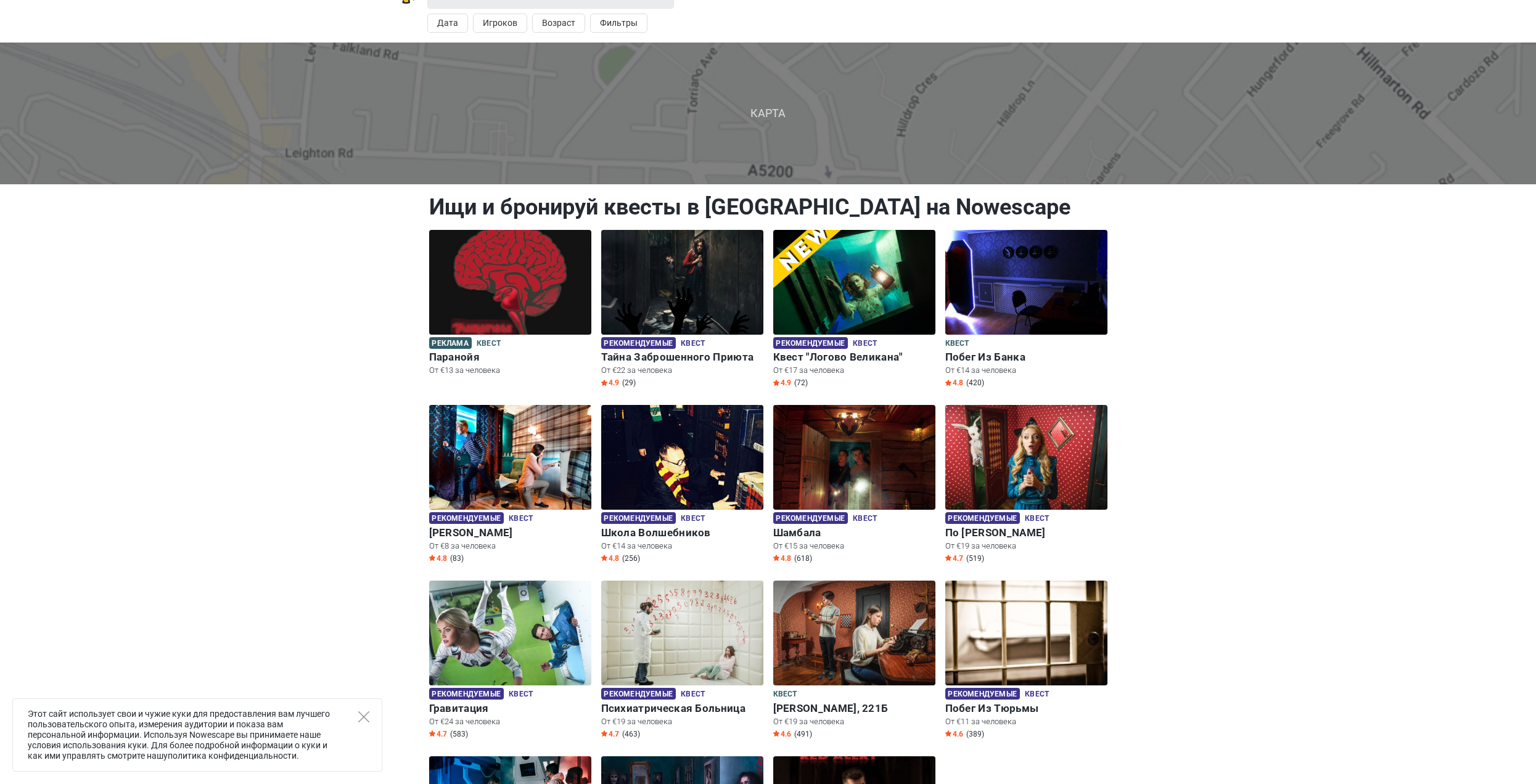
scroll to position [185, 0]
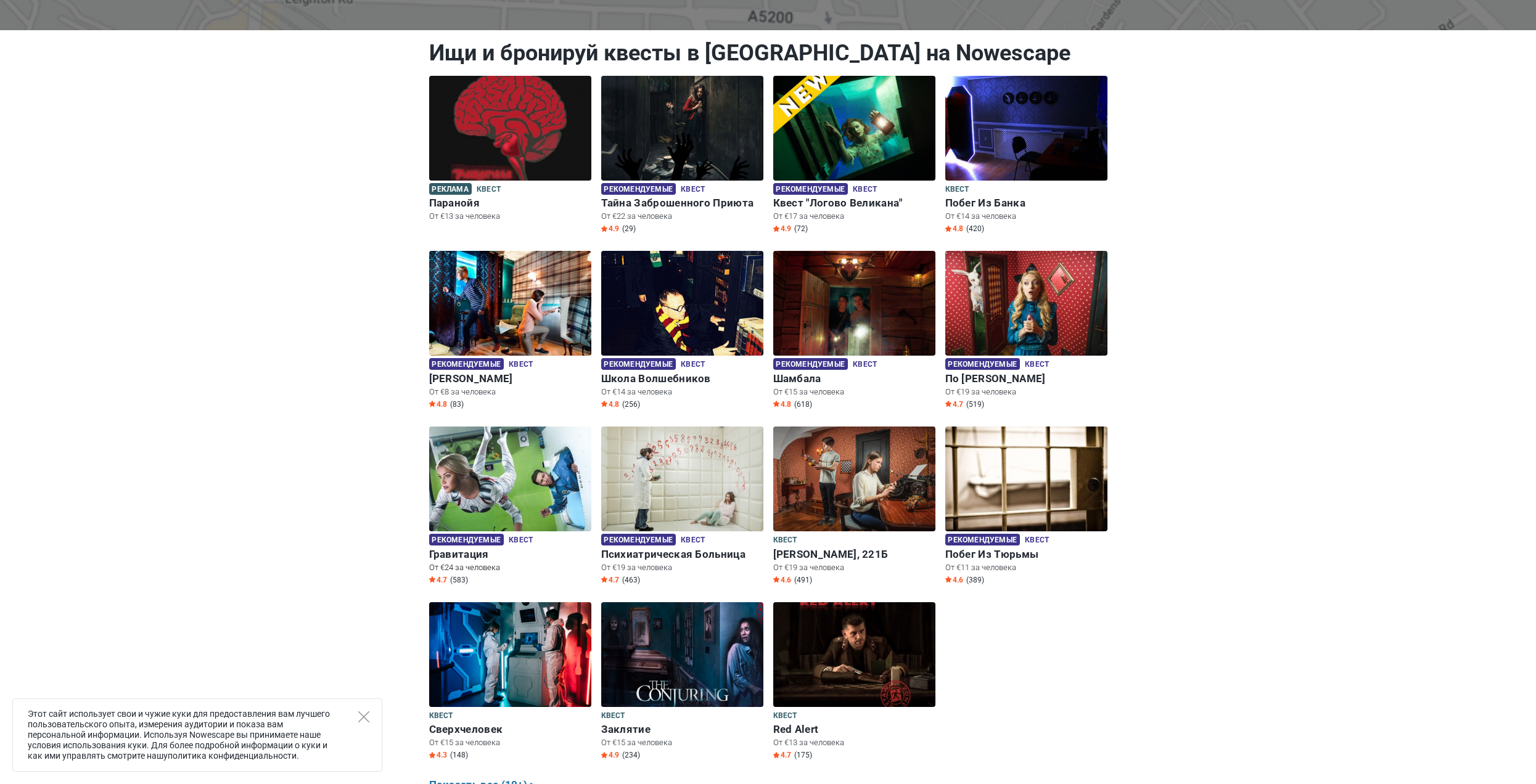
click at [472, 507] on img at bounding box center [510, 479] width 162 height 105
click at [455, 552] on h6 "Гравитация" at bounding box center [510, 554] width 162 height 13
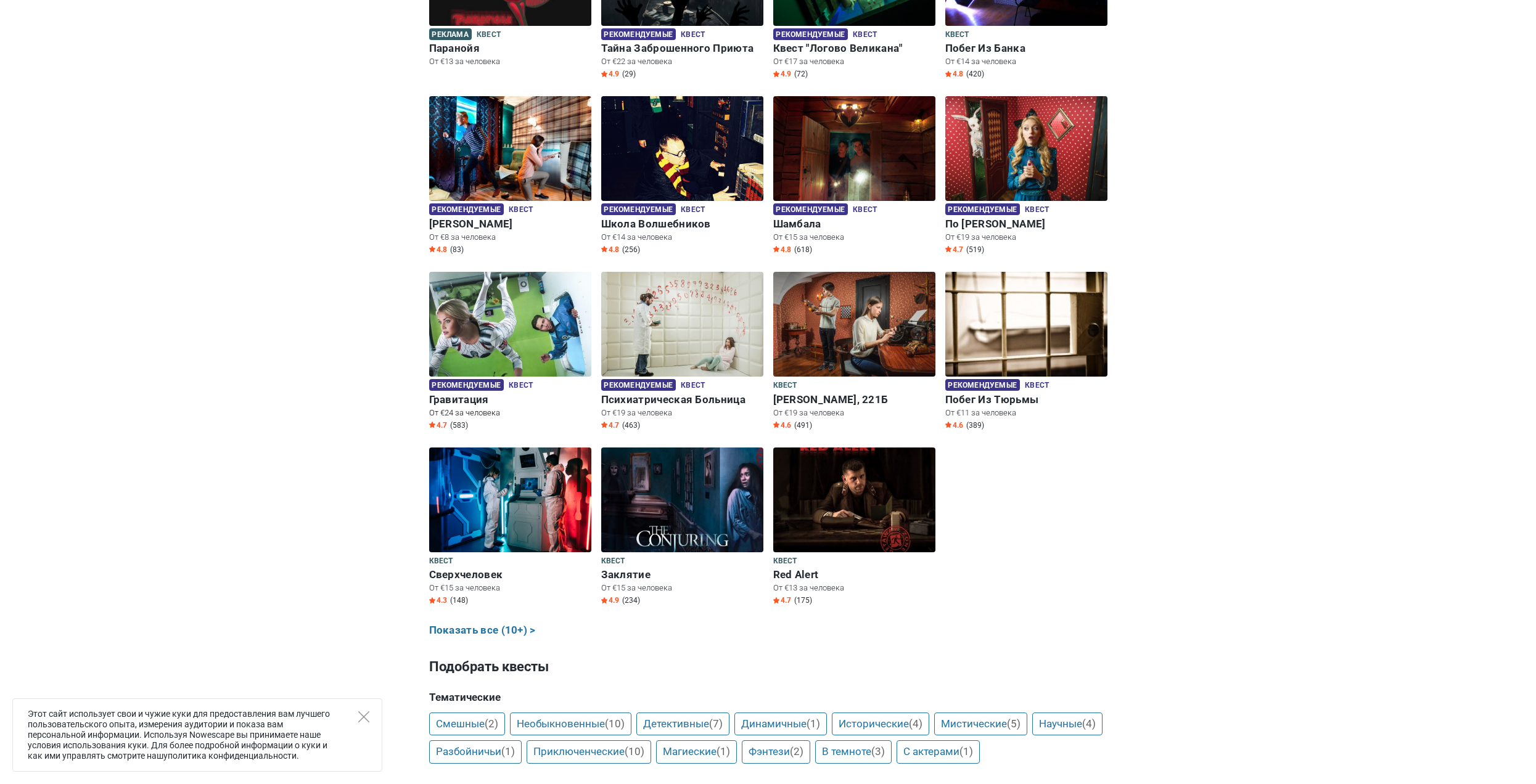
scroll to position [246, 0]
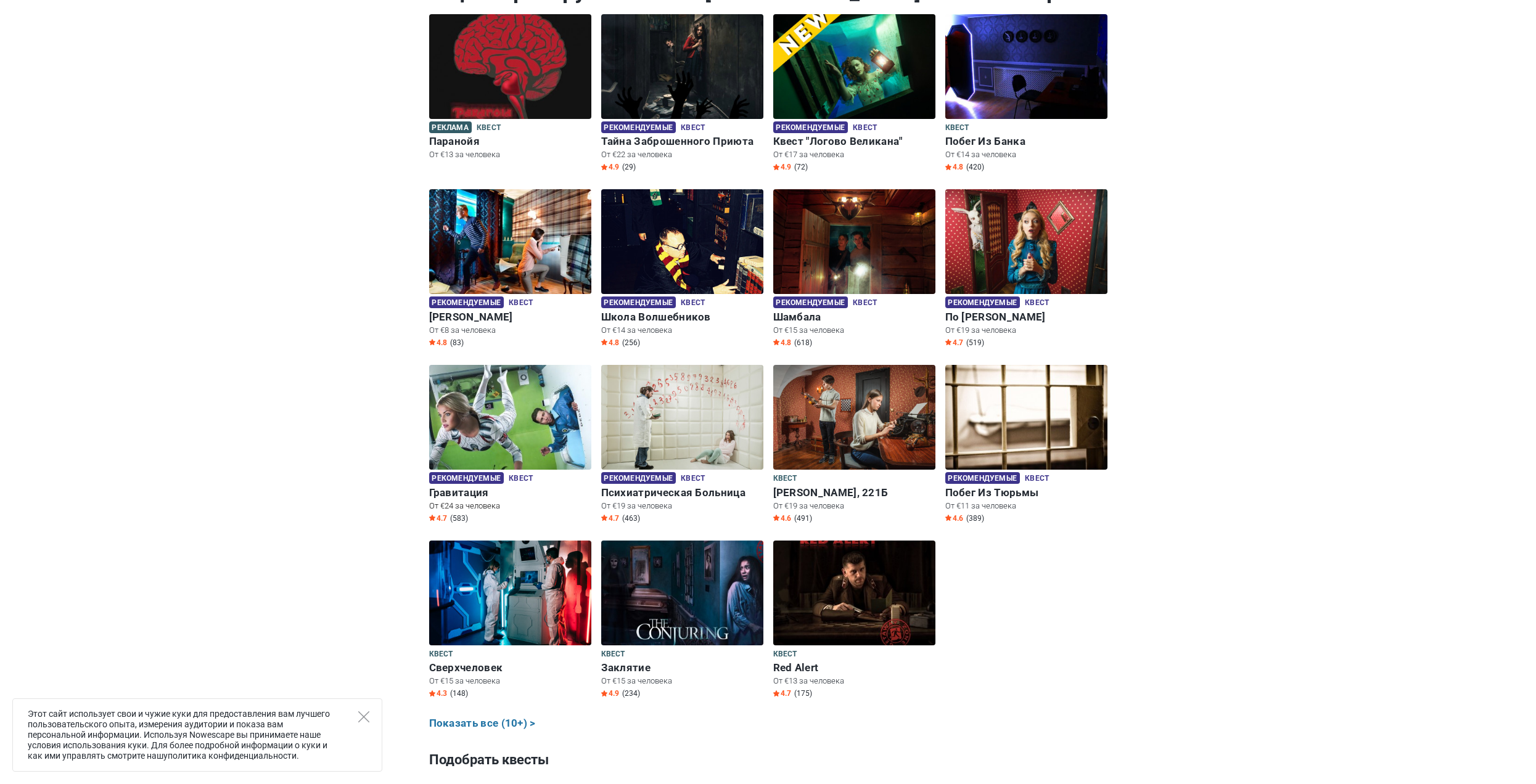
click at [446, 450] on img at bounding box center [510, 417] width 162 height 105
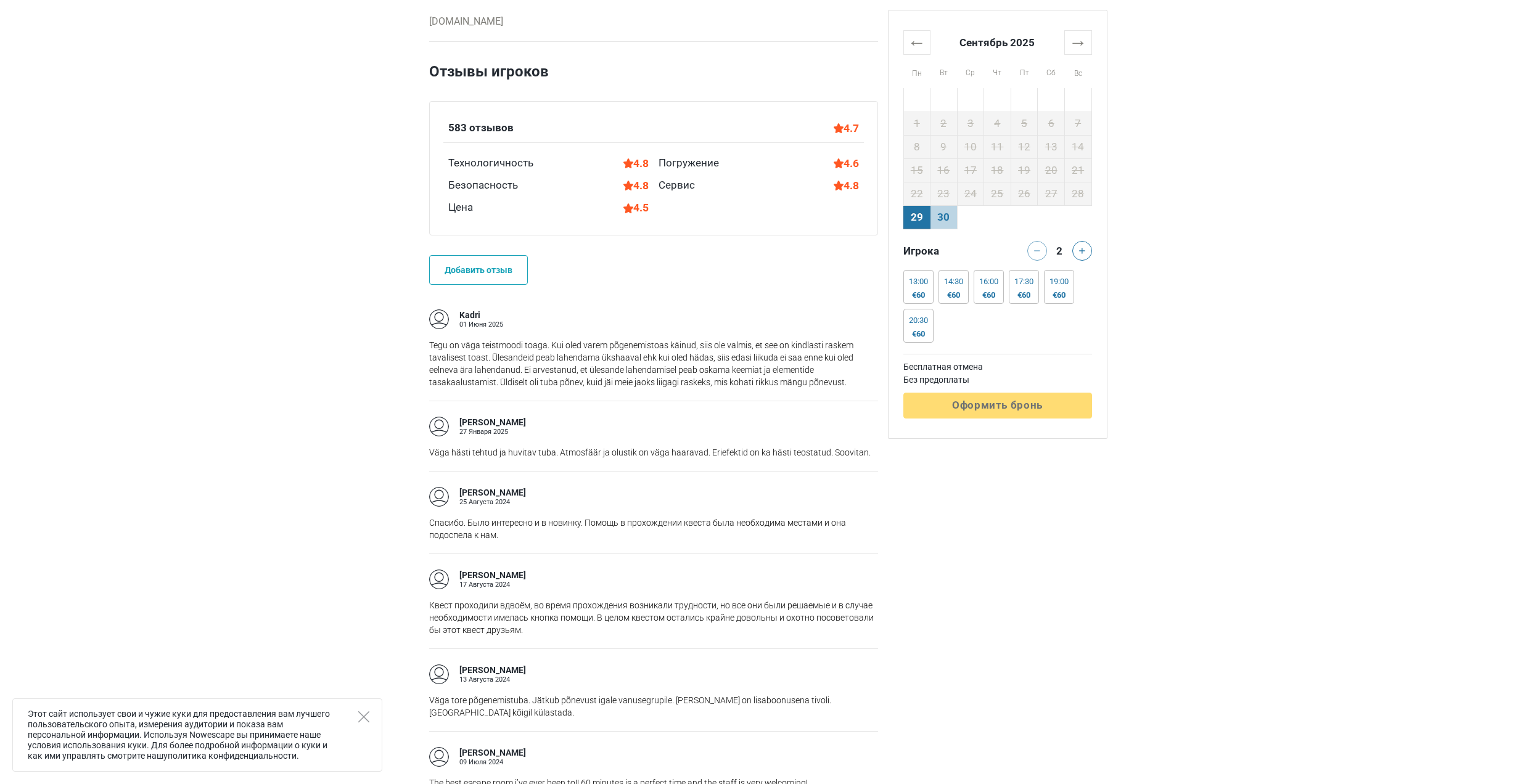
scroll to position [925, 0]
